Goal: Information Seeking & Learning: Learn about a topic

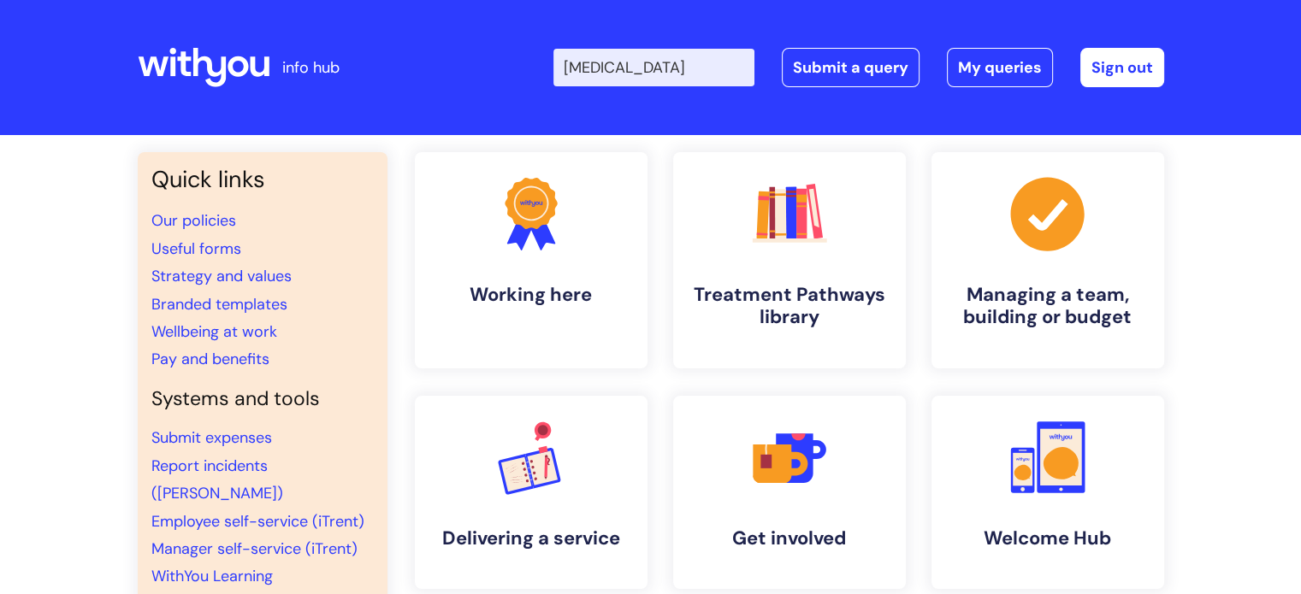
type input "covid"
click button "Search" at bounding box center [0, 0] width 0 height 0
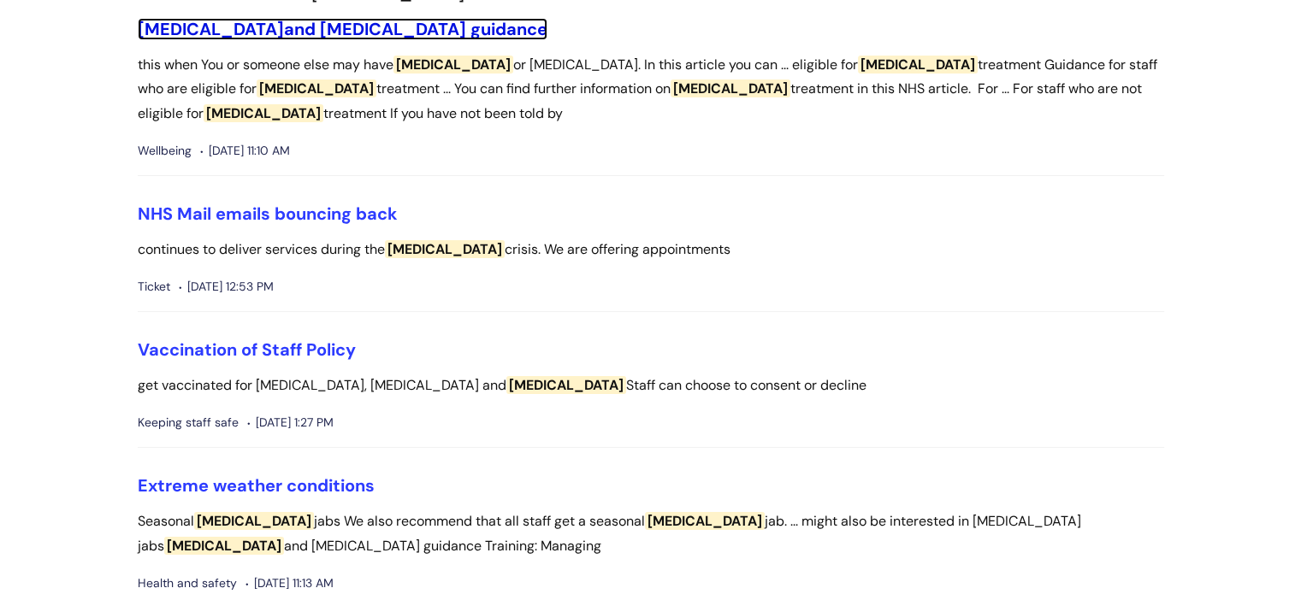
scroll to position [342, 0]
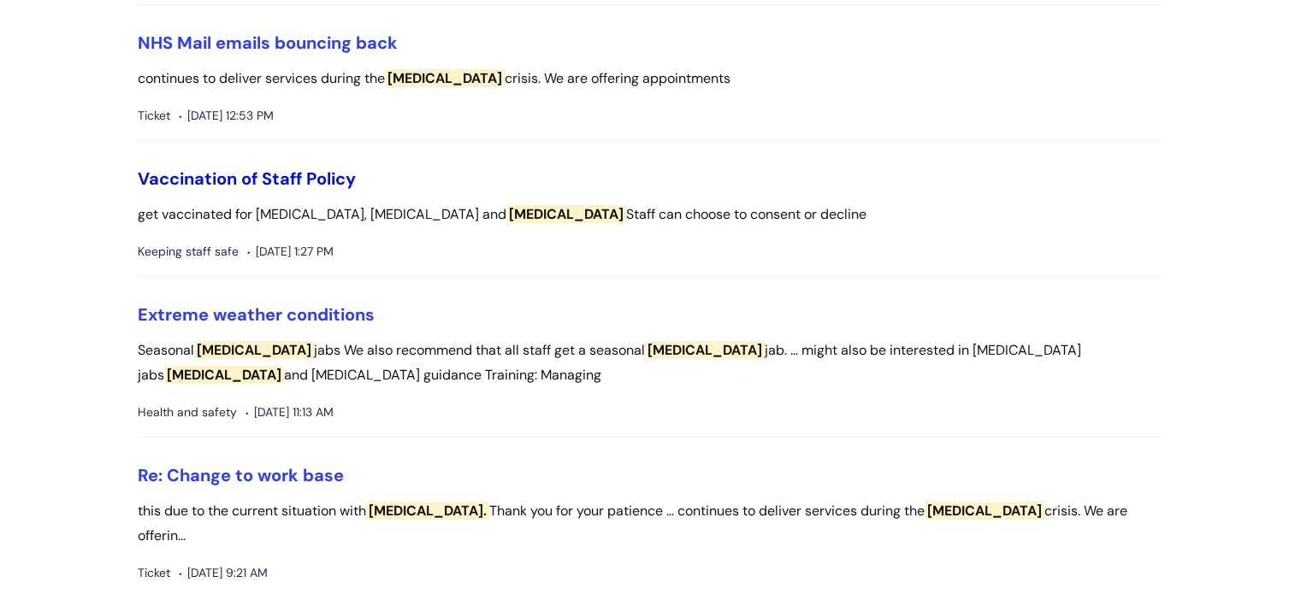
click at [206, 174] on link "Vaccination of Staff Policy" at bounding box center [247, 179] width 218 height 22
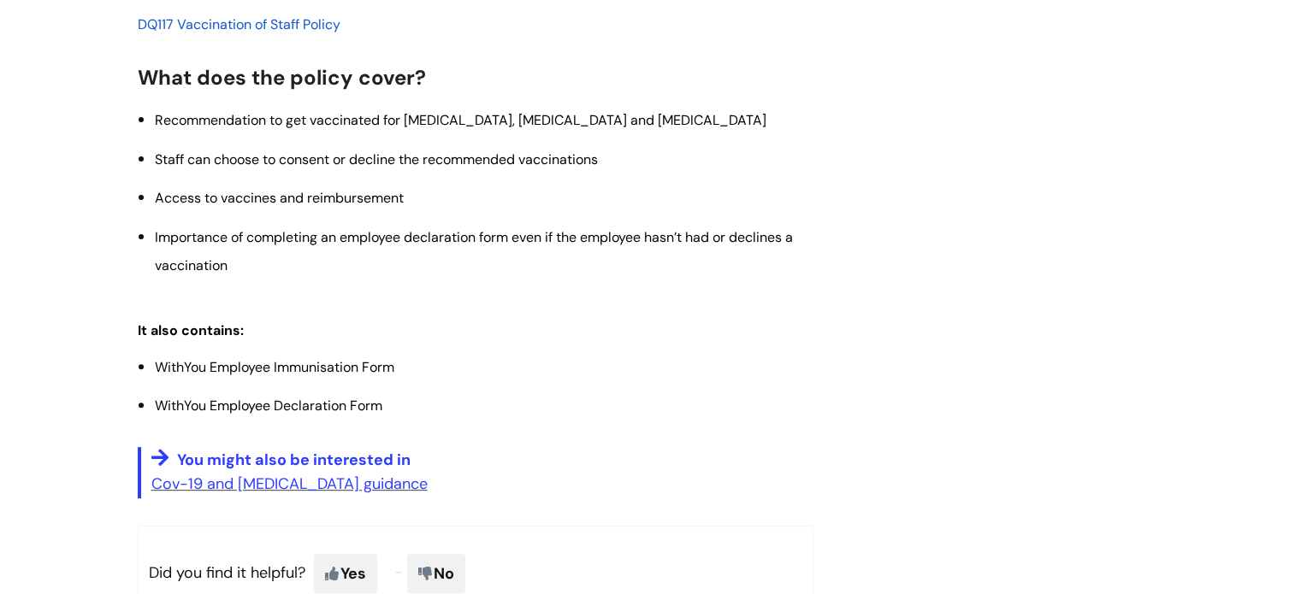
scroll to position [257, 0]
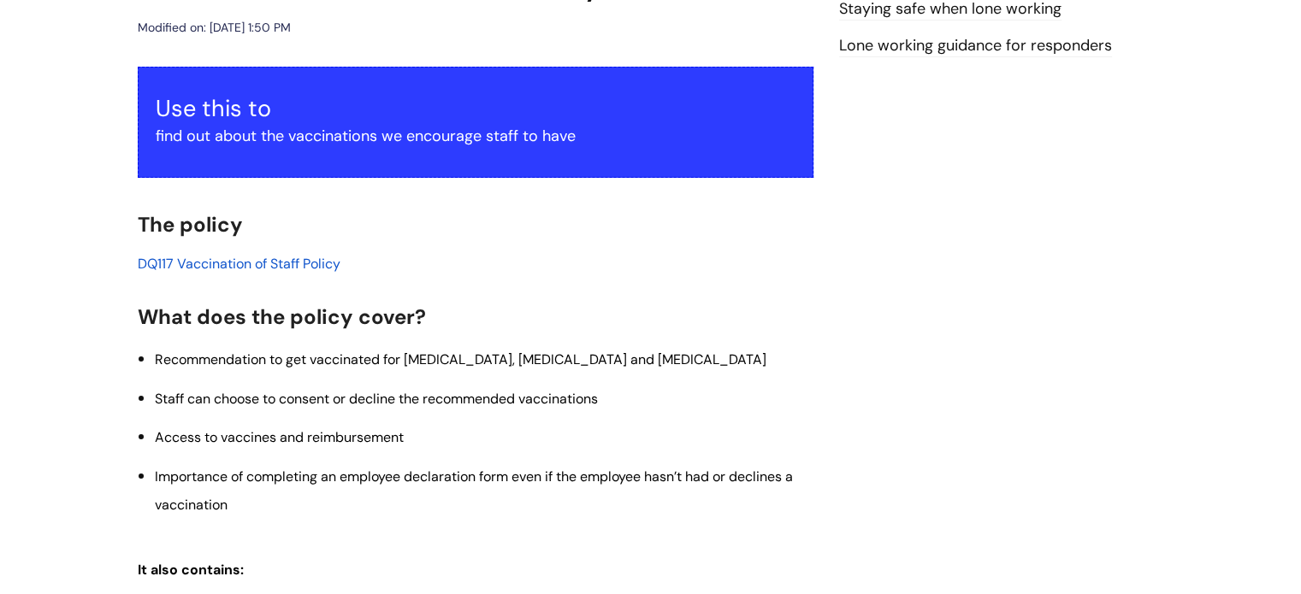
click at [257, 267] on span "DQ117 Vaccination of Staff Policy" at bounding box center [239, 264] width 203 height 18
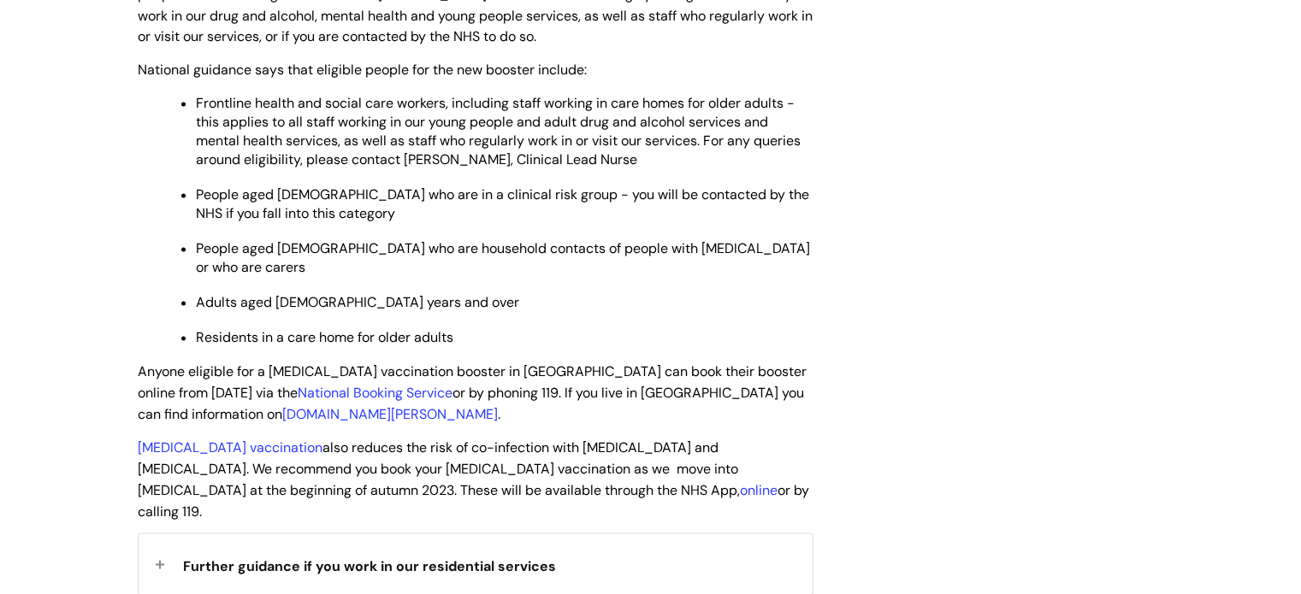
scroll to position [2651, 0]
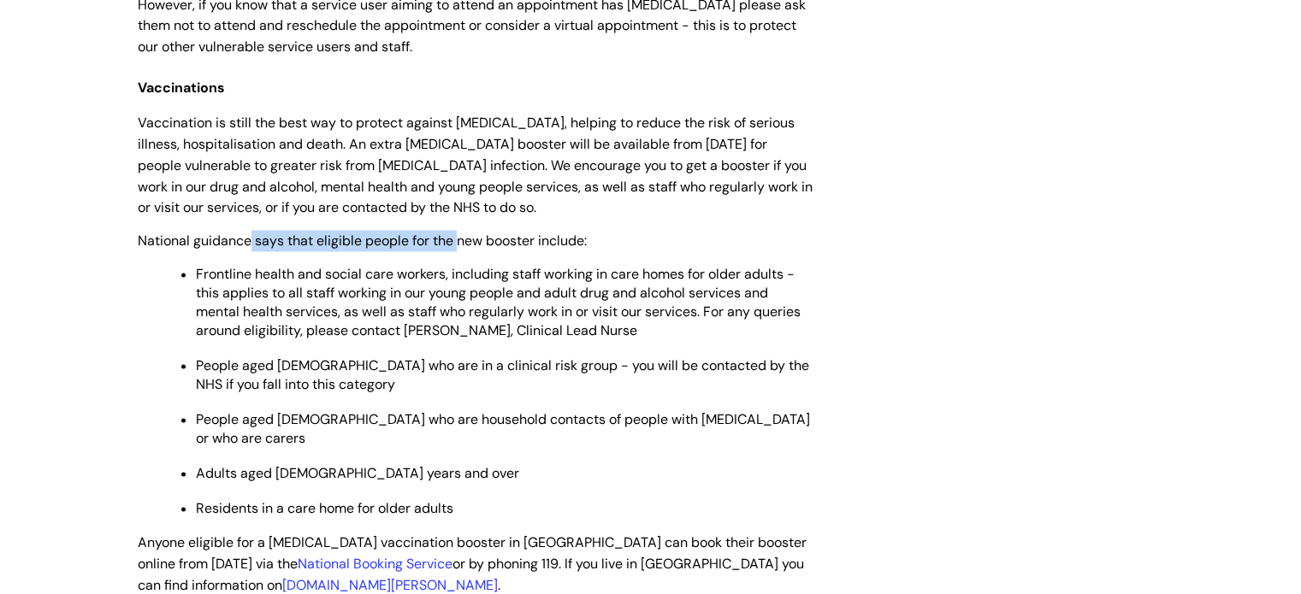
drag, startPoint x: 248, startPoint y: 183, endPoint x: 458, endPoint y: 182, distance: 210.4
click at [458, 232] on span "National guidance says that eligible people for the new booster include:" at bounding box center [362, 241] width 449 height 18
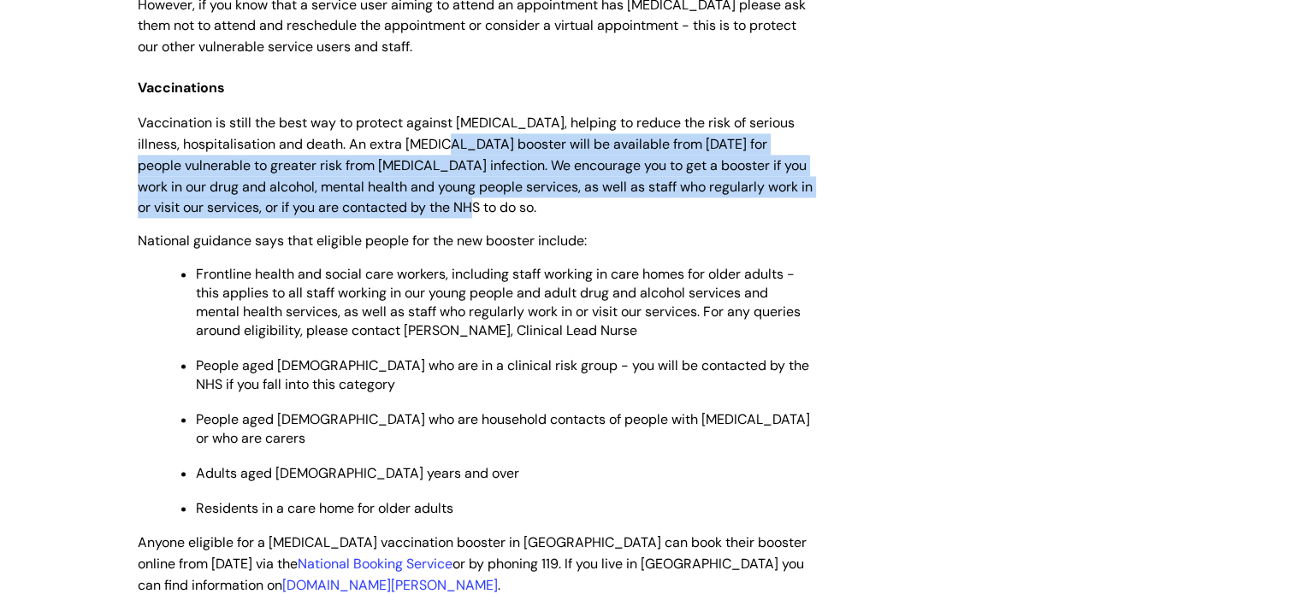
drag, startPoint x: 445, startPoint y: 79, endPoint x: 494, endPoint y: 144, distance: 81.8
click at [494, 144] on span "Vaccination is still the best way to protect against Covid-19, helping to reduc…" at bounding box center [475, 165] width 675 height 103
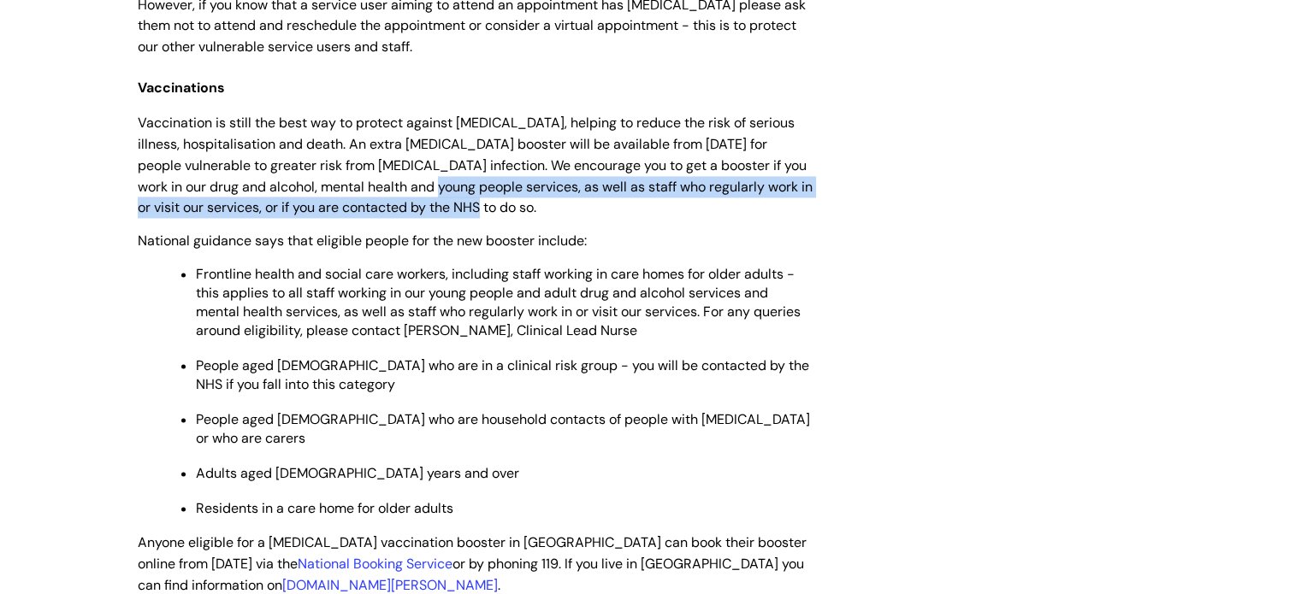
drag, startPoint x: 499, startPoint y: 146, endPoint x: 438, endPoint y: 121, distance: 66.4
click at [438, 121] on span "Vaccination is still the best way to protect against Covid-19, helping to reduc…" at bounding box center [475, 165] width 675 height 103
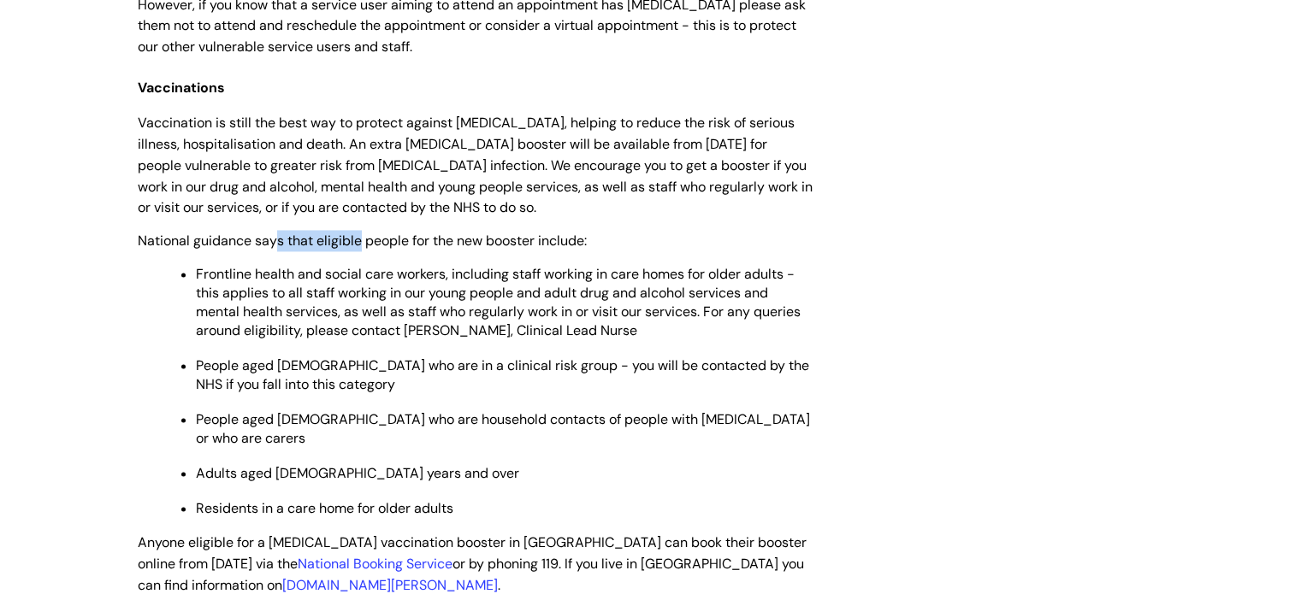
drag, startPoint x: 325, startPoint y: 176, endPoint x: 361, endPoint y: 184, distance: 36.7
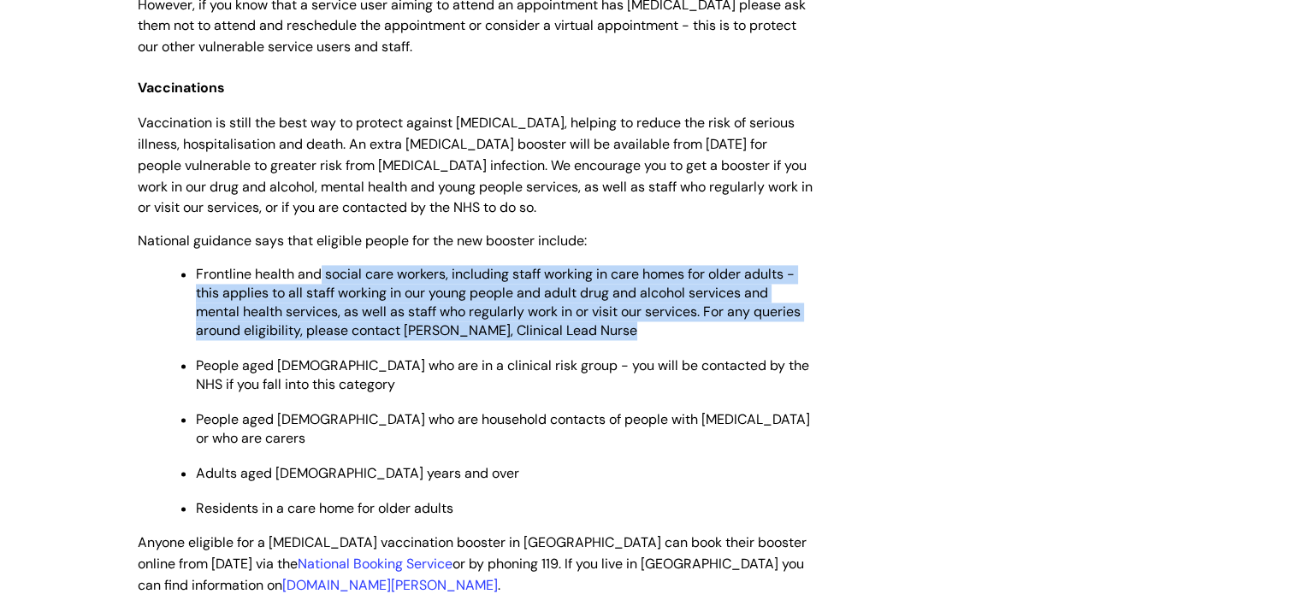
drag, startPoint x: 317, startPoint y: 227, endPoint x: 618, endPoint y: 277, distance: 305.2
click at [617, 277] on p "Frontline health and social care workers, including staff working in care homes…" at bounding box center [504, 302] width 617 height 75
click at [618, 277] on p "Frontline health and social care workers, including staff working in care homes…" at bounding box center [504, 302] width 617 height 75
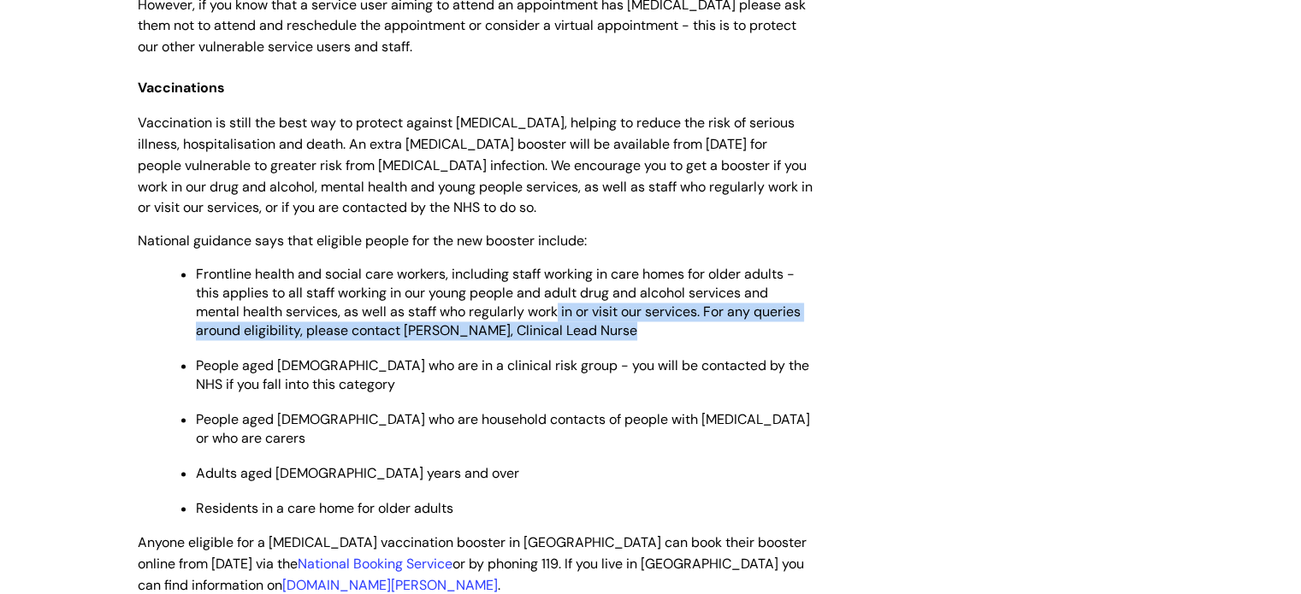
drag, startPoint x: 618, startPoint y: 277, endPoint x: 554, endPoint y: 249, distance: 70.1
click at [555, 265] on p "Frontline health and social care workers, including staff working in care homes…" at bounding box center [504, 302] width 617 height 75
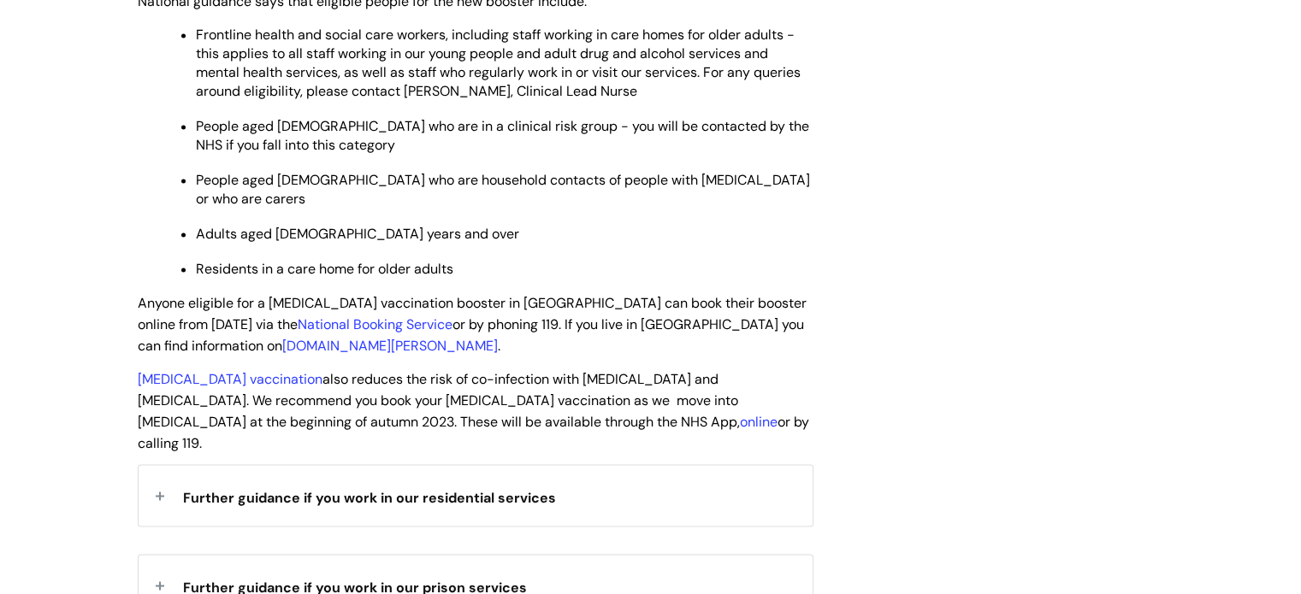
scroll to position [2993, 0]
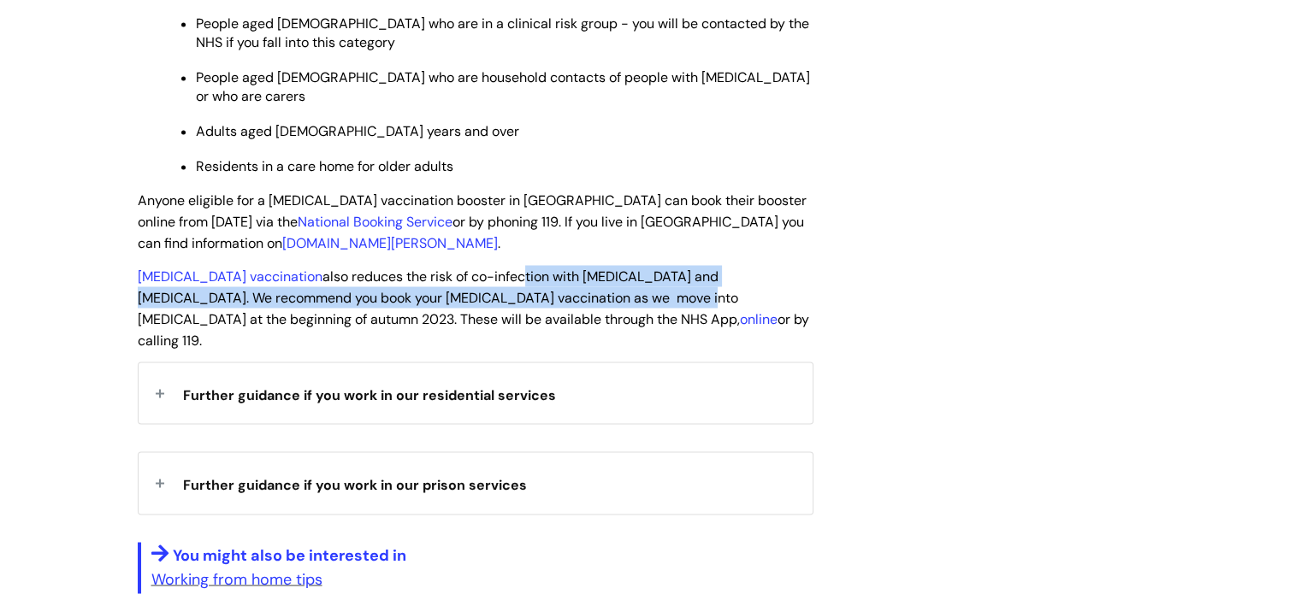
drag, startPoint x: 434, startPoint y: 222, endPoint x: 482, endPoint y: 245, distance: 53.9
click at [482, 267] on span "Flu vaccination also reduces the risk of co-infection with Covid-19 and flu. We…" at bounding box center [473, 307] width 671 height 81
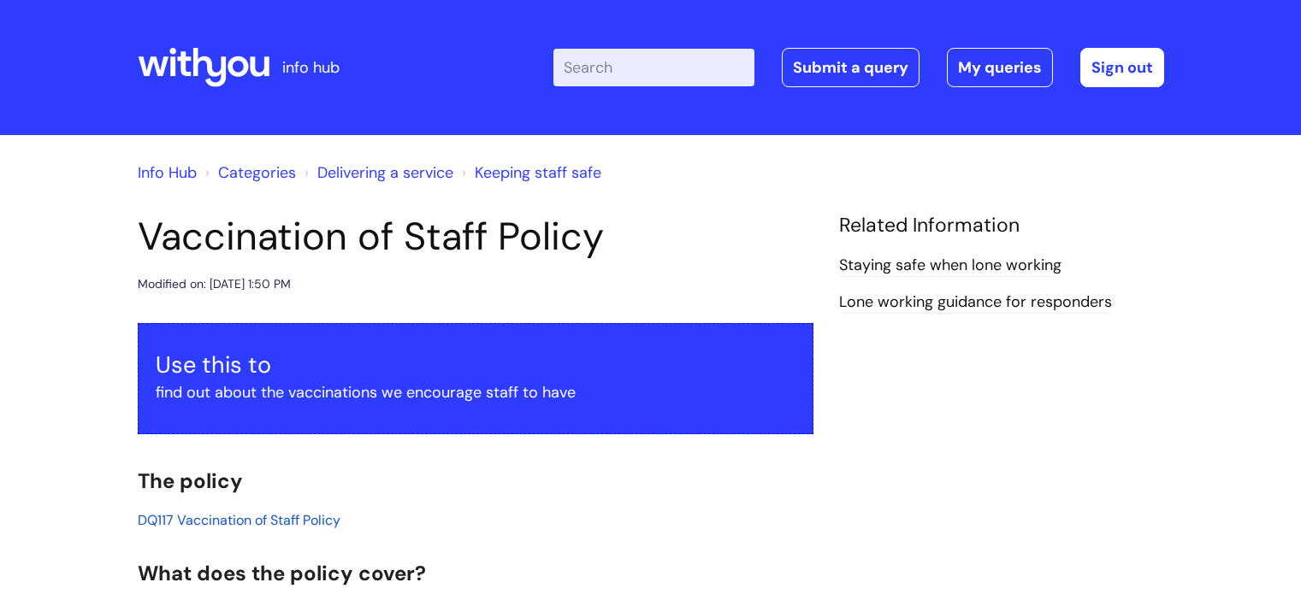
scroll to position [258, 0]
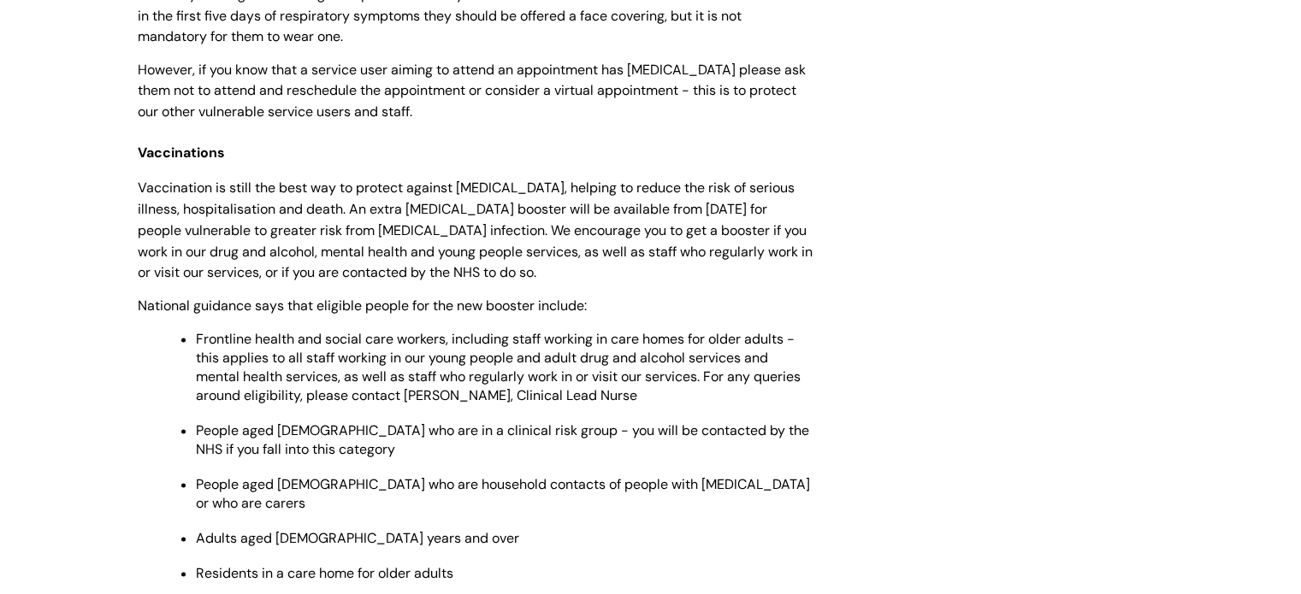
scroll to position [2737, 0]
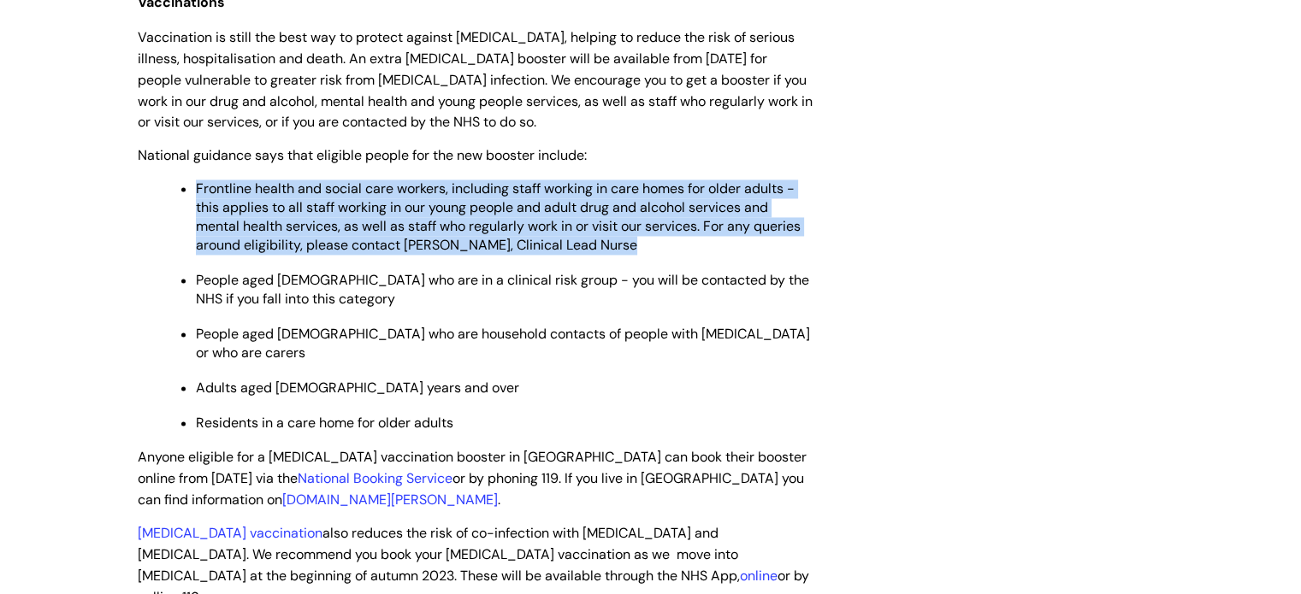
drag, startPoint x: 615, startPoint y: 194, endPoint x: 195, endPoint y: 138, distance: 423.7
click at [196, 180] on p "Frontline health and social care workers, including staff working in care homes…" at bounding box center [504, 217] width 617 height 75
copy span "Frontline health and social care workers, including staff working in care homes…"
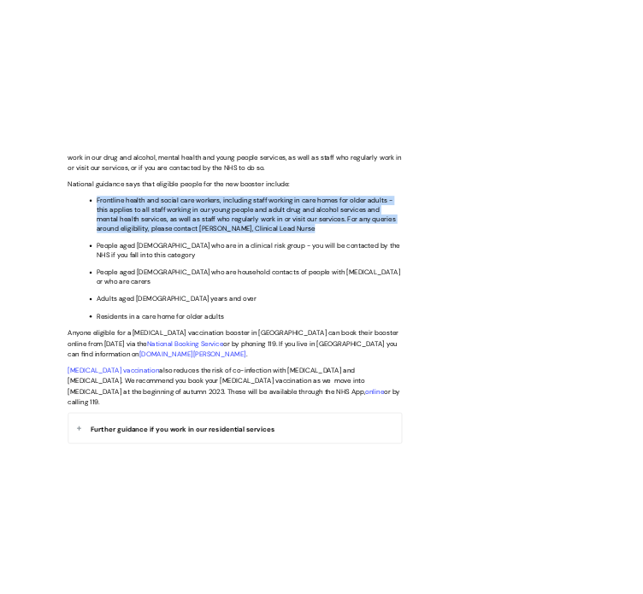
scroll to position [2822, 0]
